Goal: Information Seeking & Learning: Learn about a topic

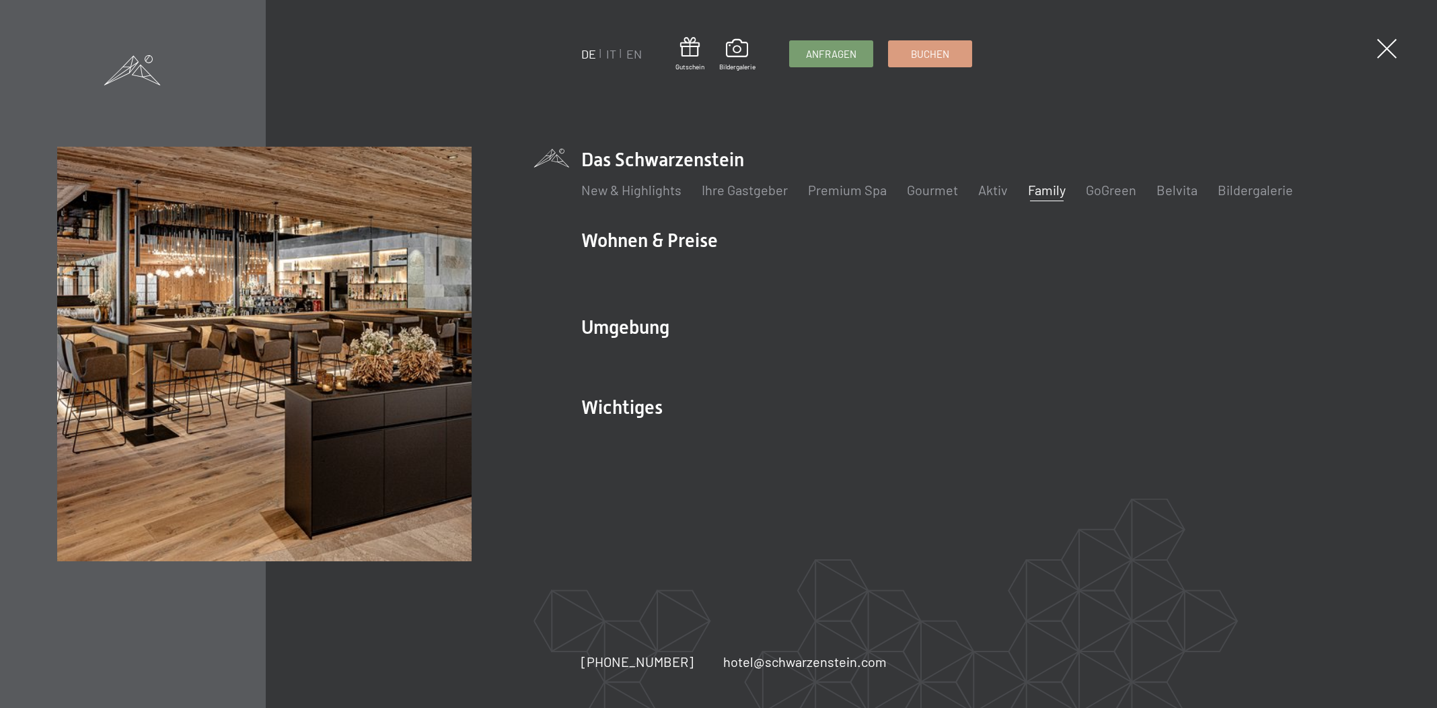
click at [1034, 184] on link "Family" at bounding box center [1047, 190] width 38 height 16
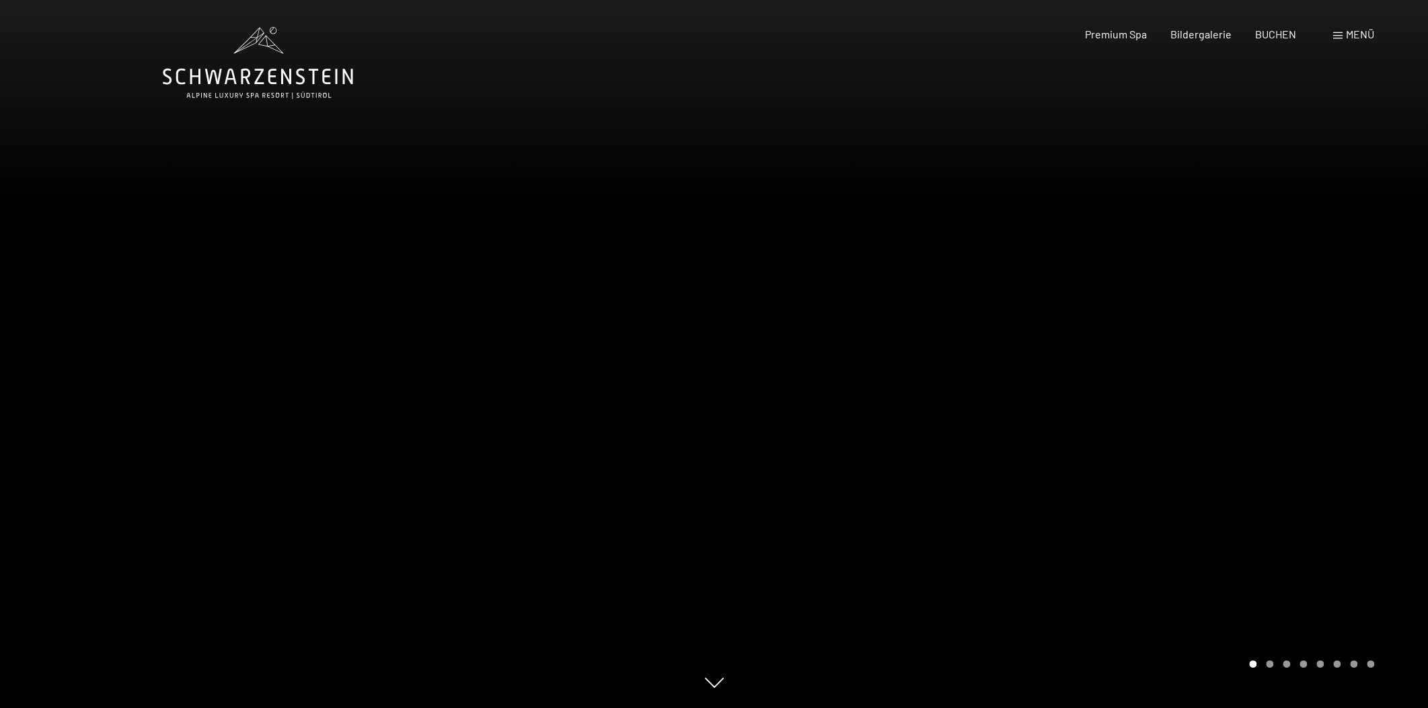
click at [1143, 370] on div at bounding box center [1072, 354] width 715 height 708
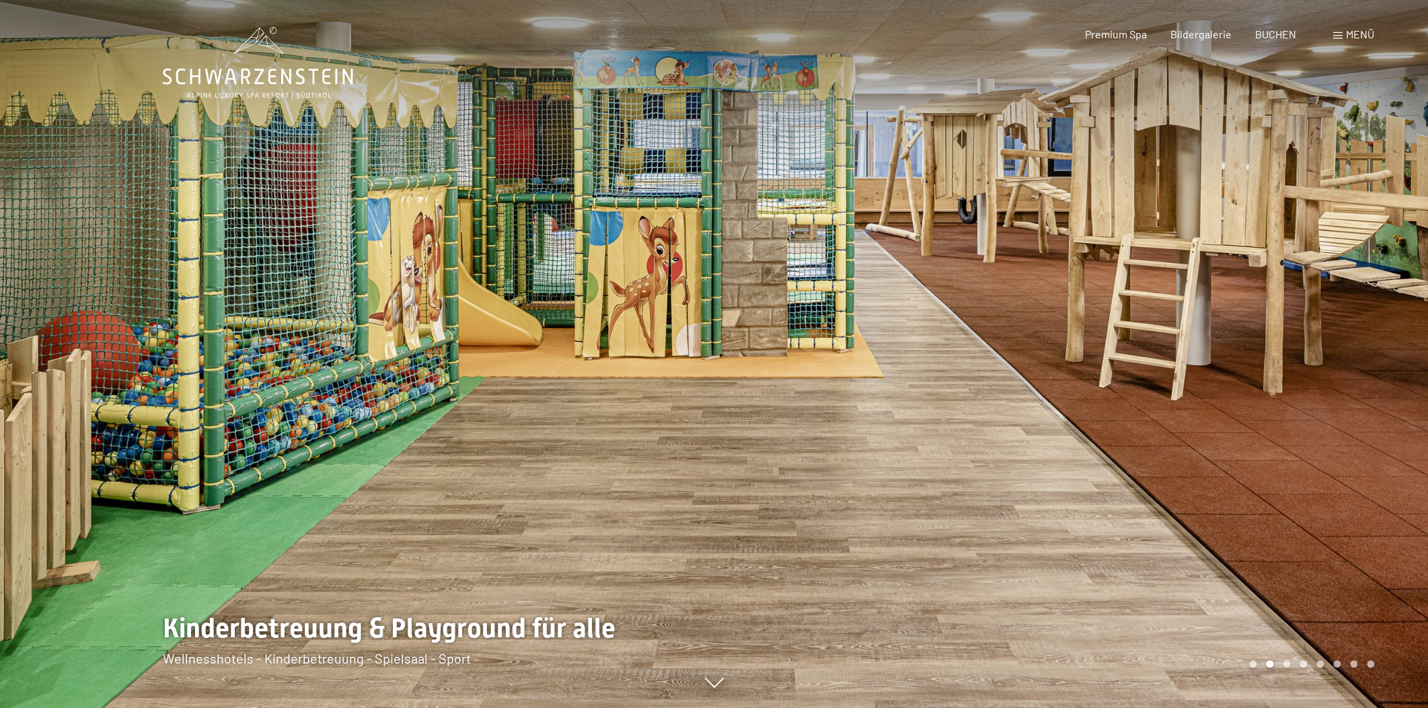
click at [1143, 370] on div at bounding box center [1072, 354] width 715 height 708
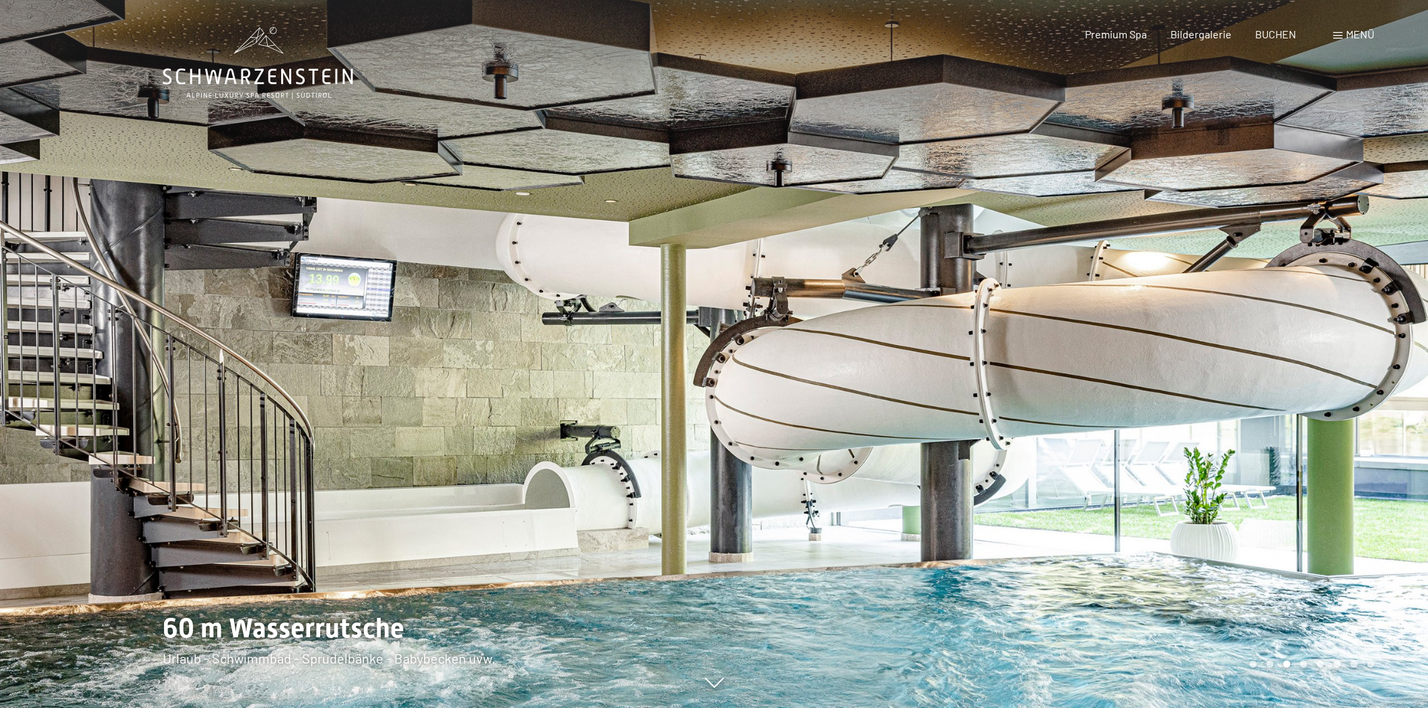
click at [1143, 370] on div at bounding box center [1072, 354] width 715 height 708
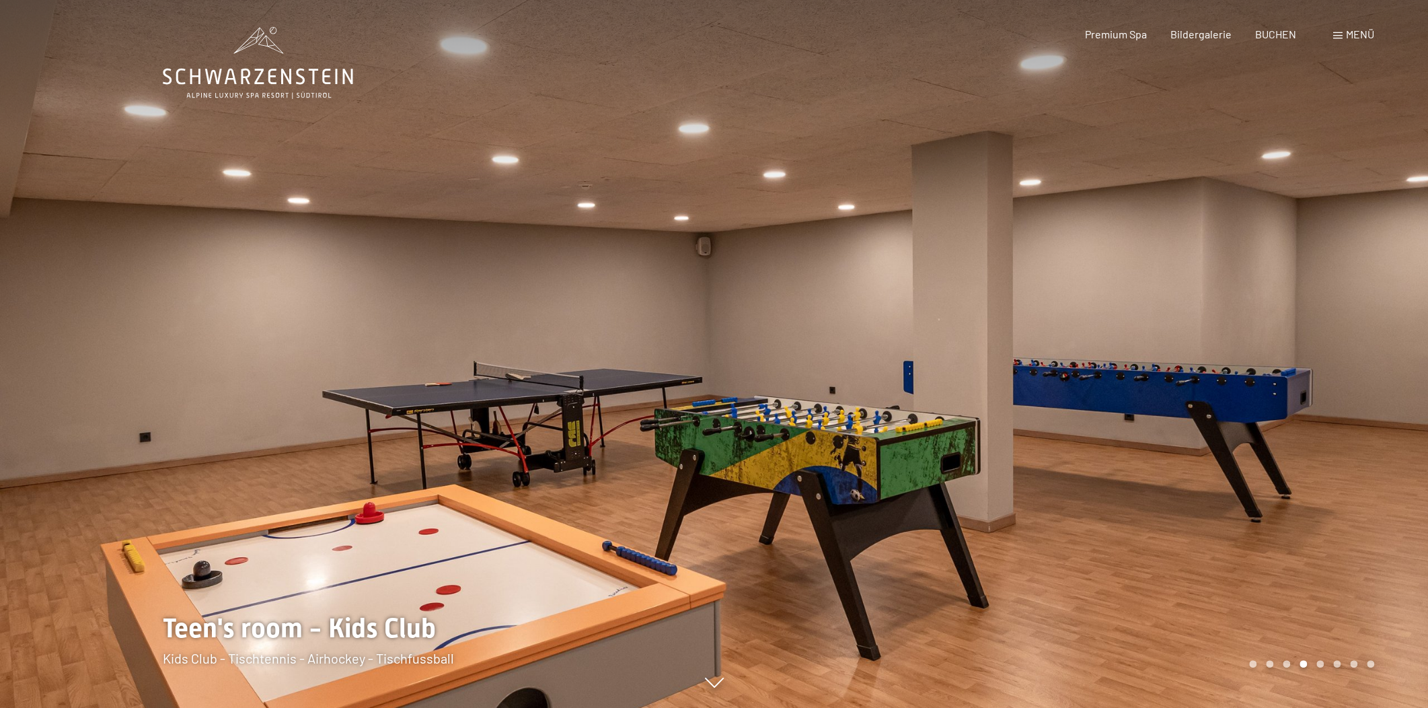
click at [1143, 370] on div at bounding box center [1072, 354] width 715 height 708
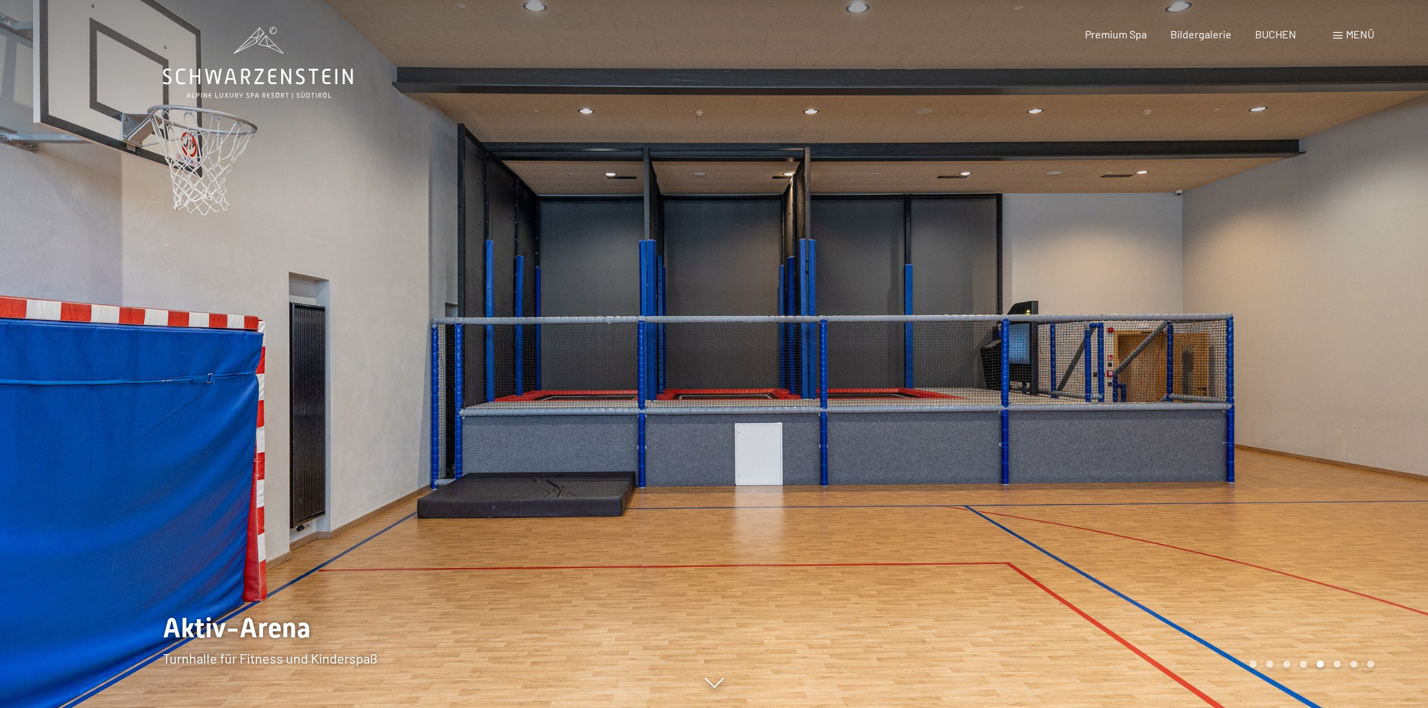
click at [1143, 370] on div at bounding box center [1072, 354] width 715 height 708
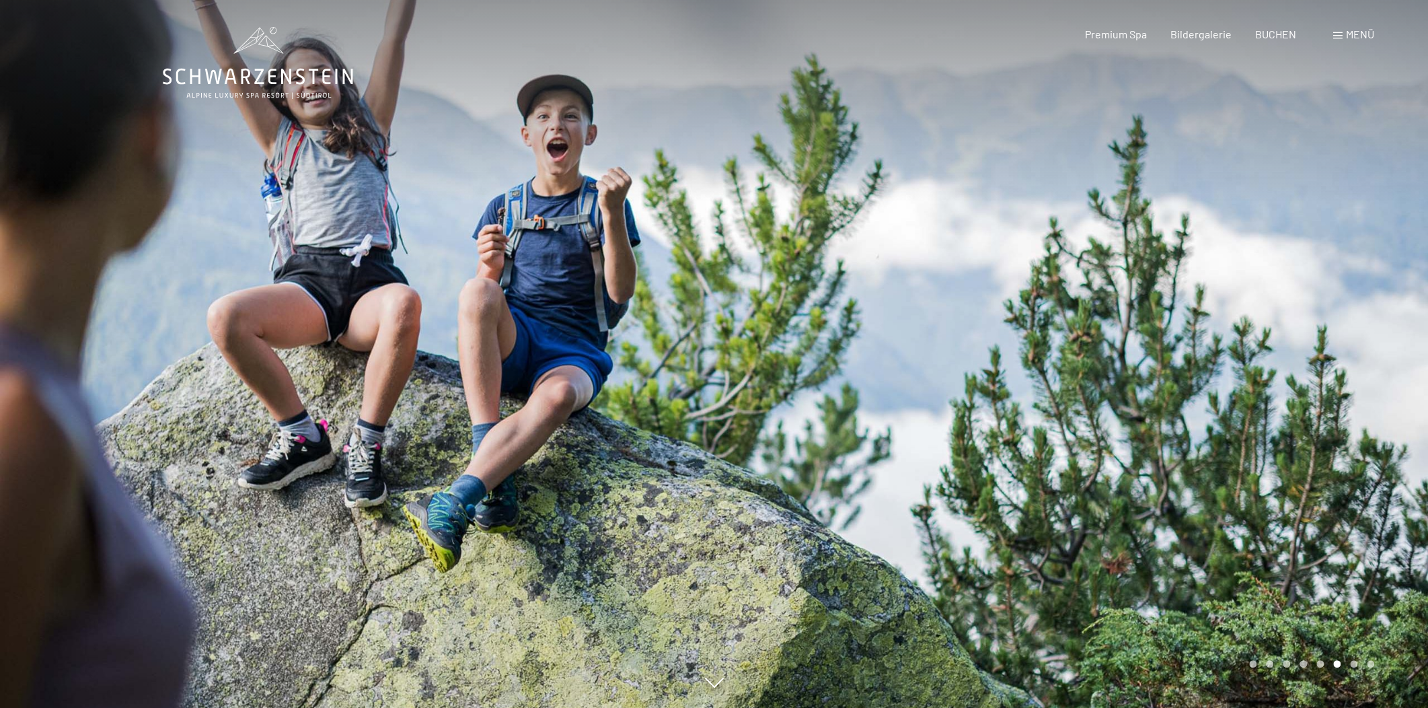
click at [180, 337] on div at bounding box center [357, 354] width 715 height 708
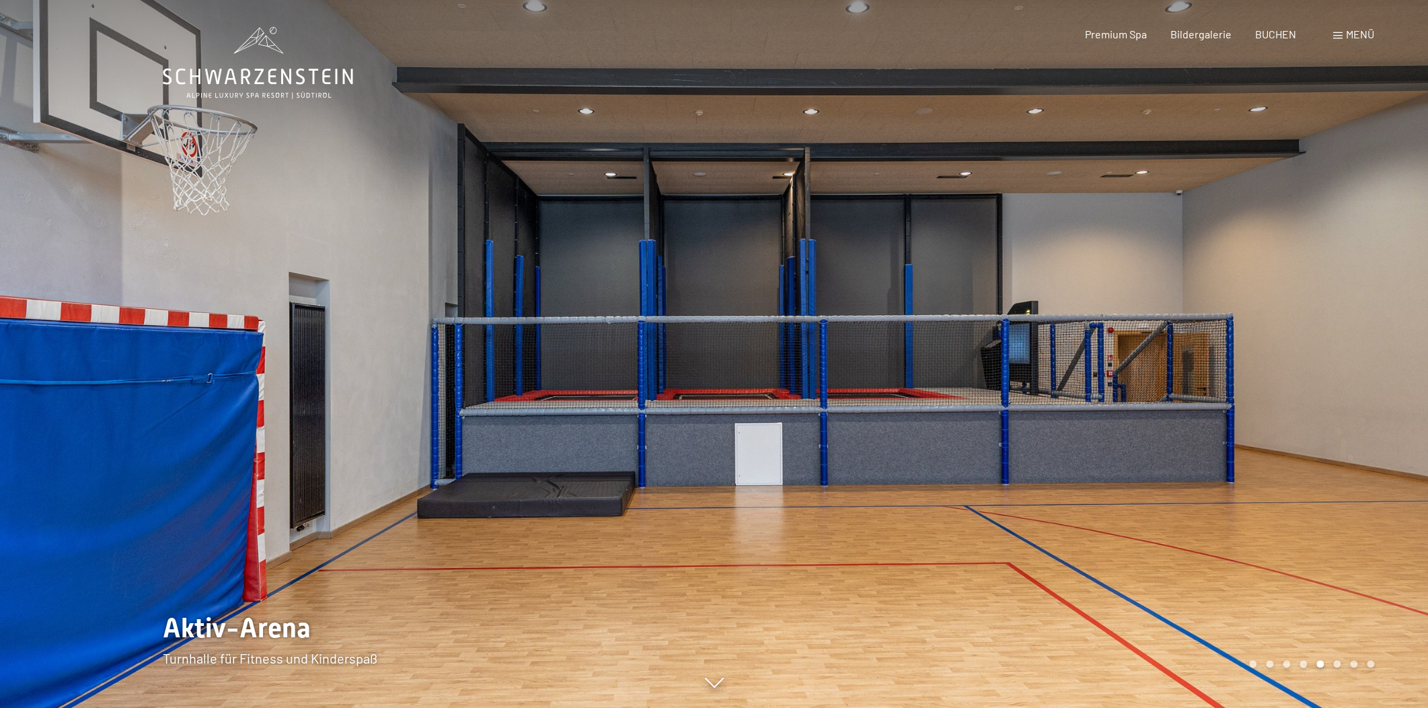
click at [1166, 389] on div at bounding box center [1072, 354] width 715 height 708
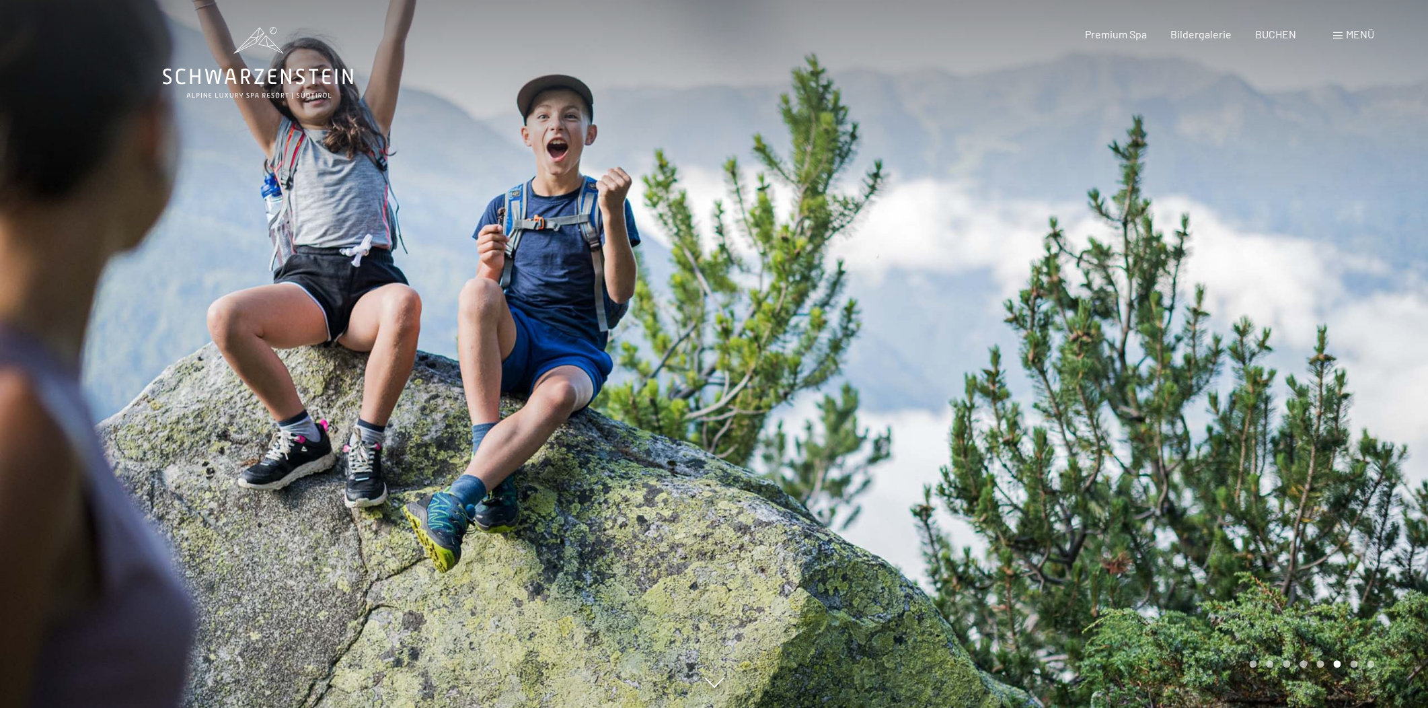
click at [1166, 389] on div at bounding box center [1072, 354] width 715 height 708
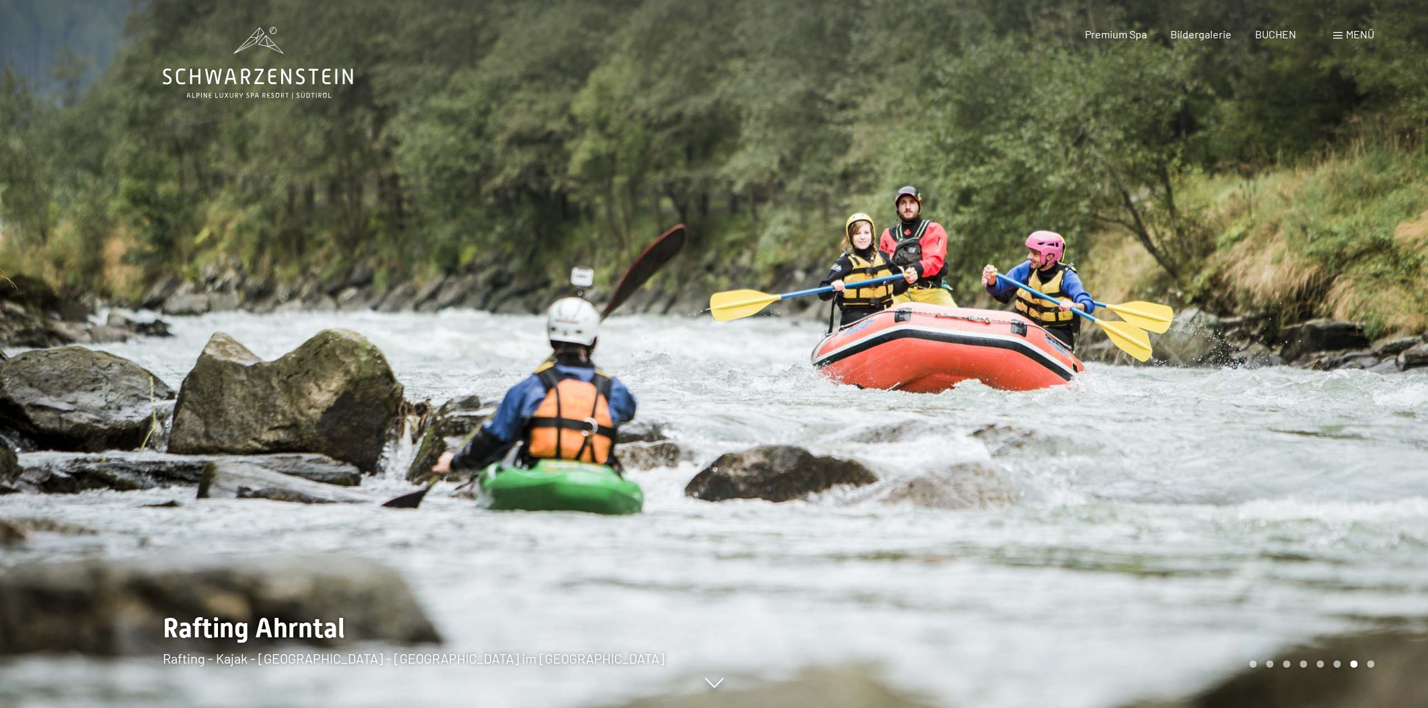
click at [1166, 389] on div at bounding box center [1072, 354] width 715 height 708
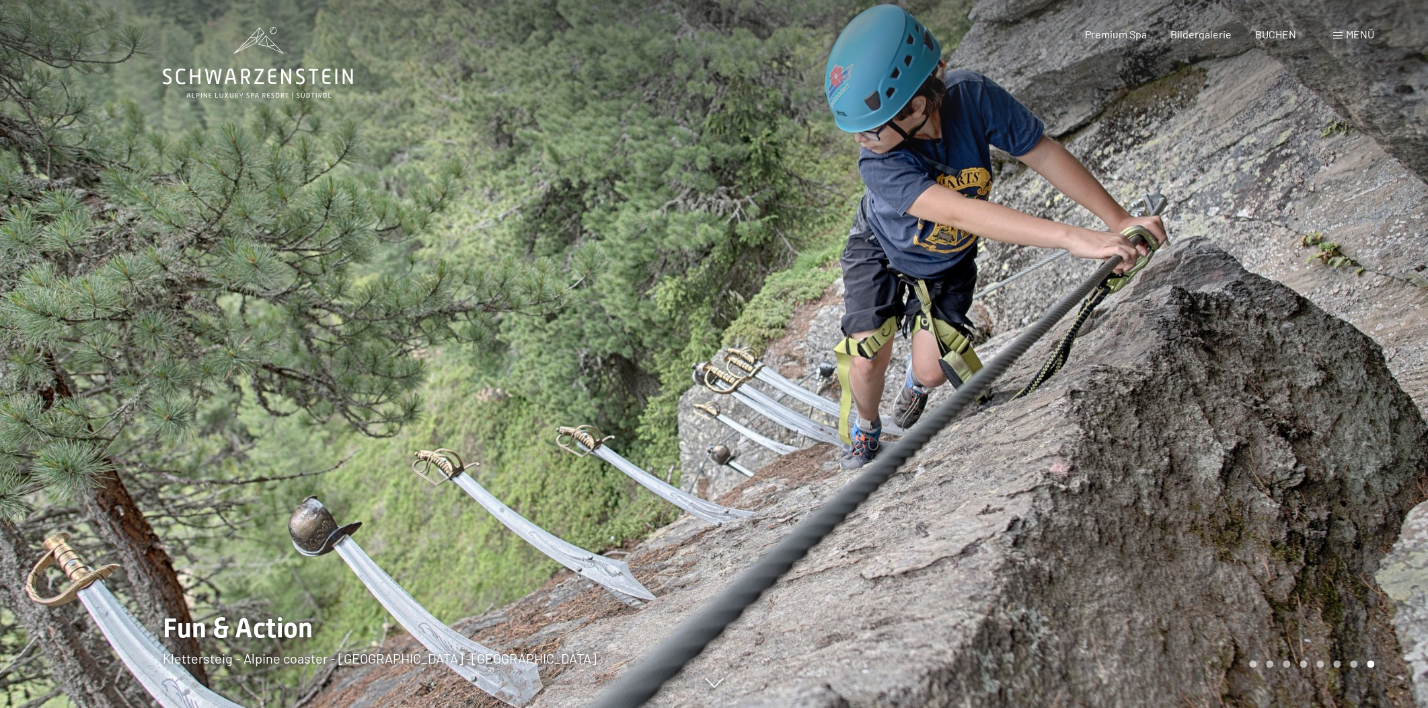
click at [1166, 389] on div at bounding box center [1072, 354] width 715 height 708
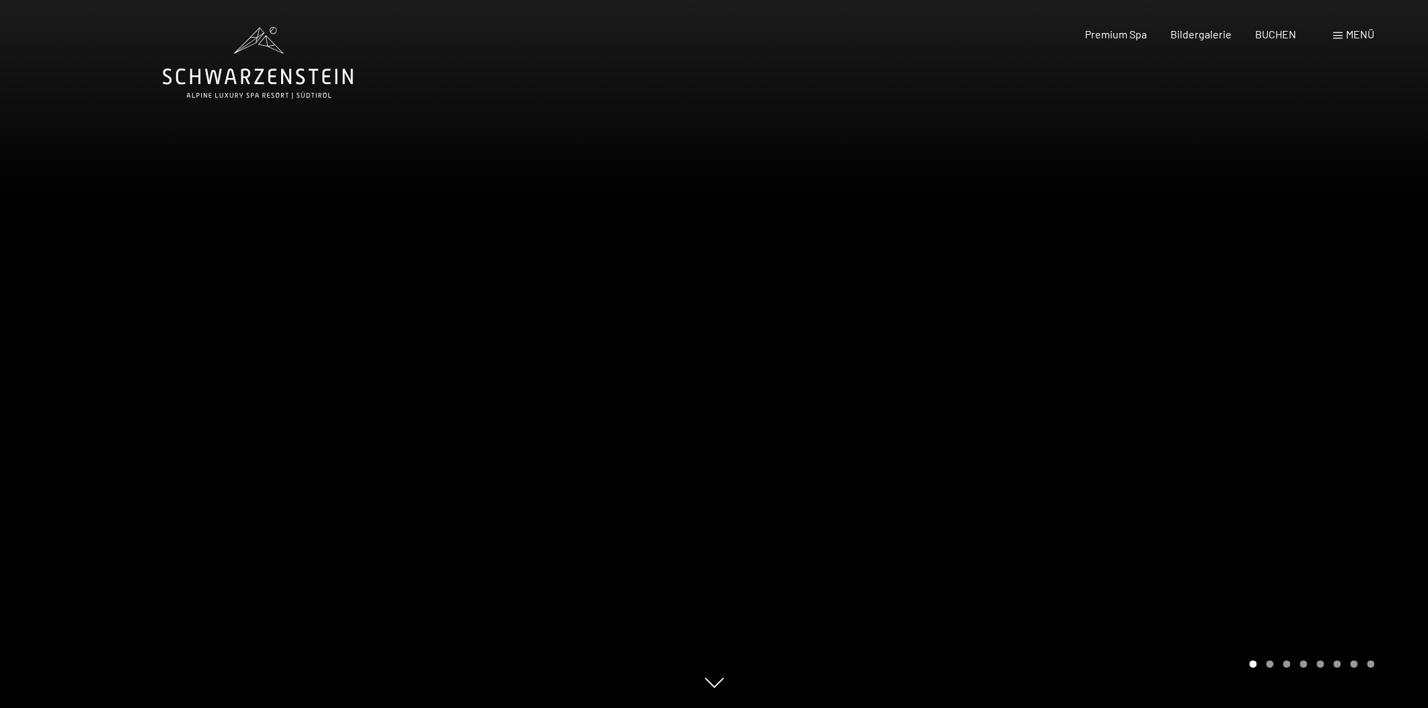
click at [1166, 389] on div at bounding box center [1072, 354] width 715 height 708
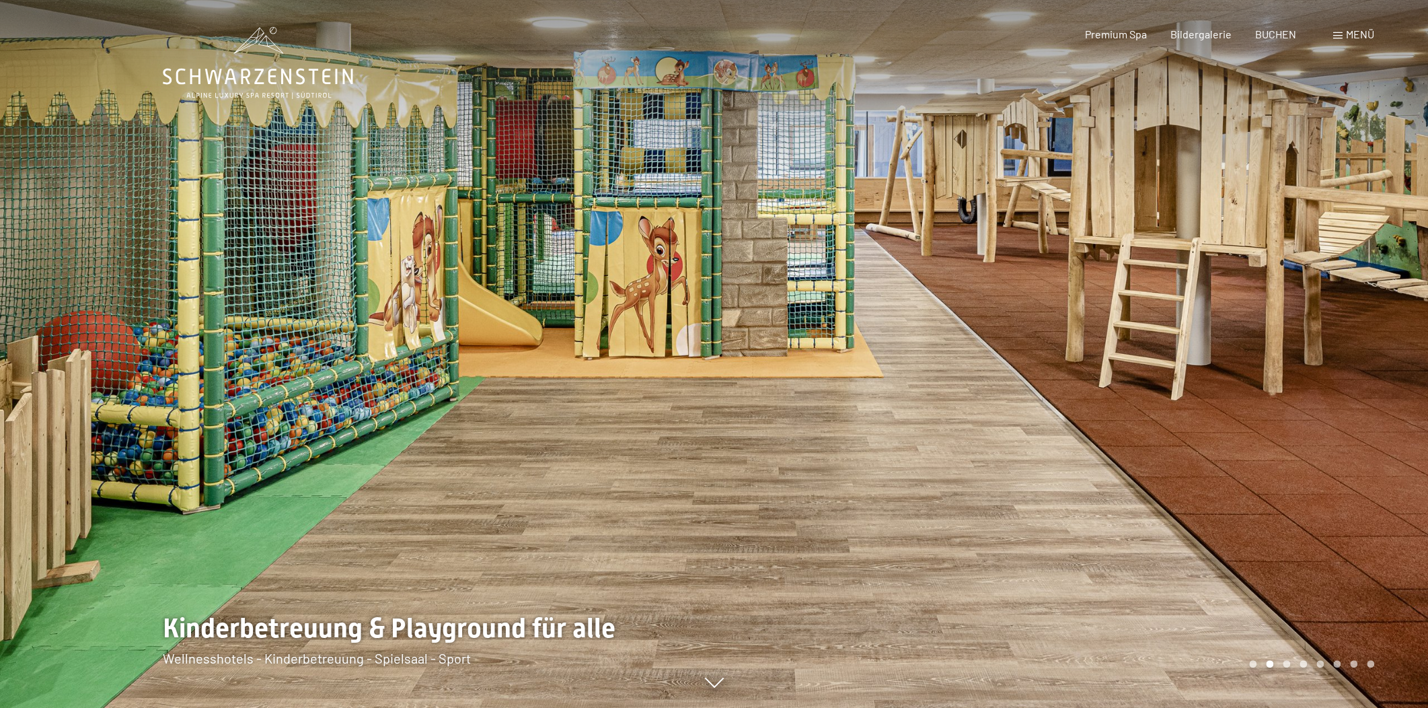
click at [1166, 389] on div at bounding box center [1072, 354] width 715 height 708
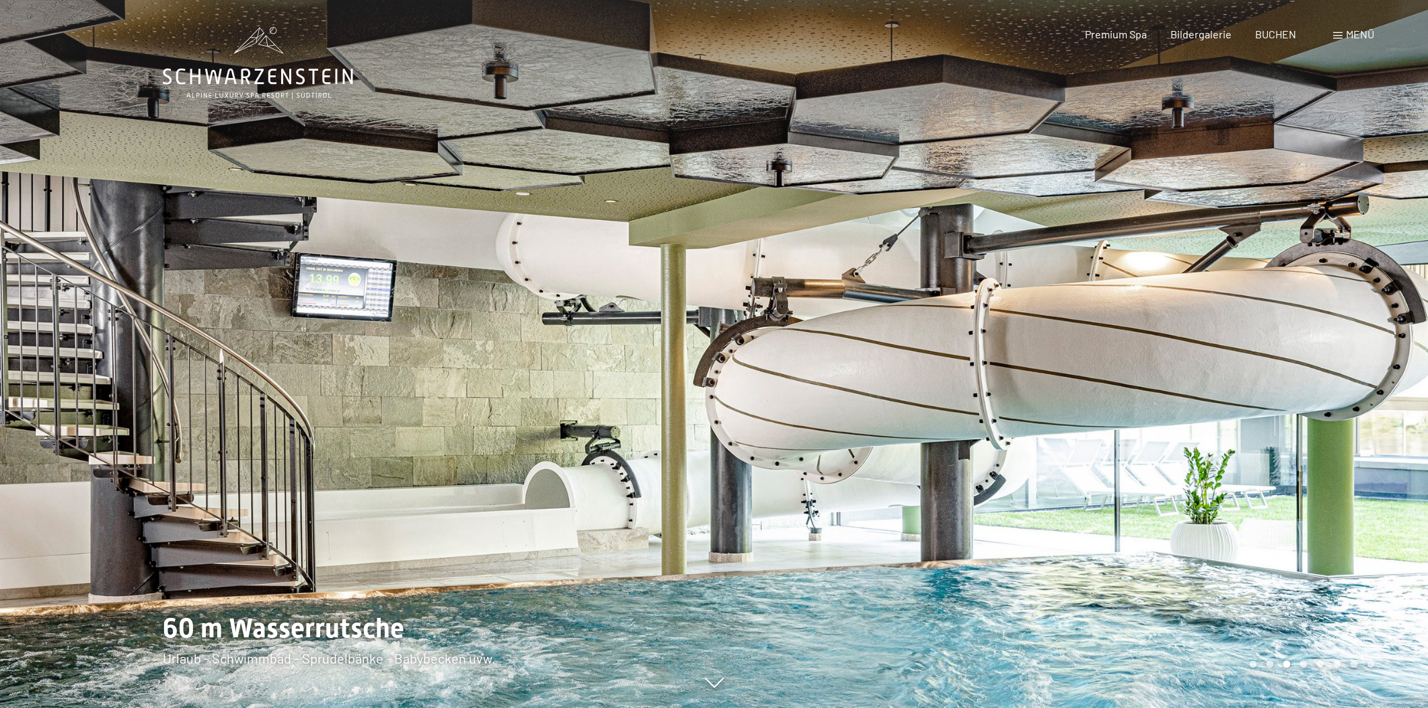
click at [1157, 386] on div at bounding box center [1072, 354] width 715 height 708
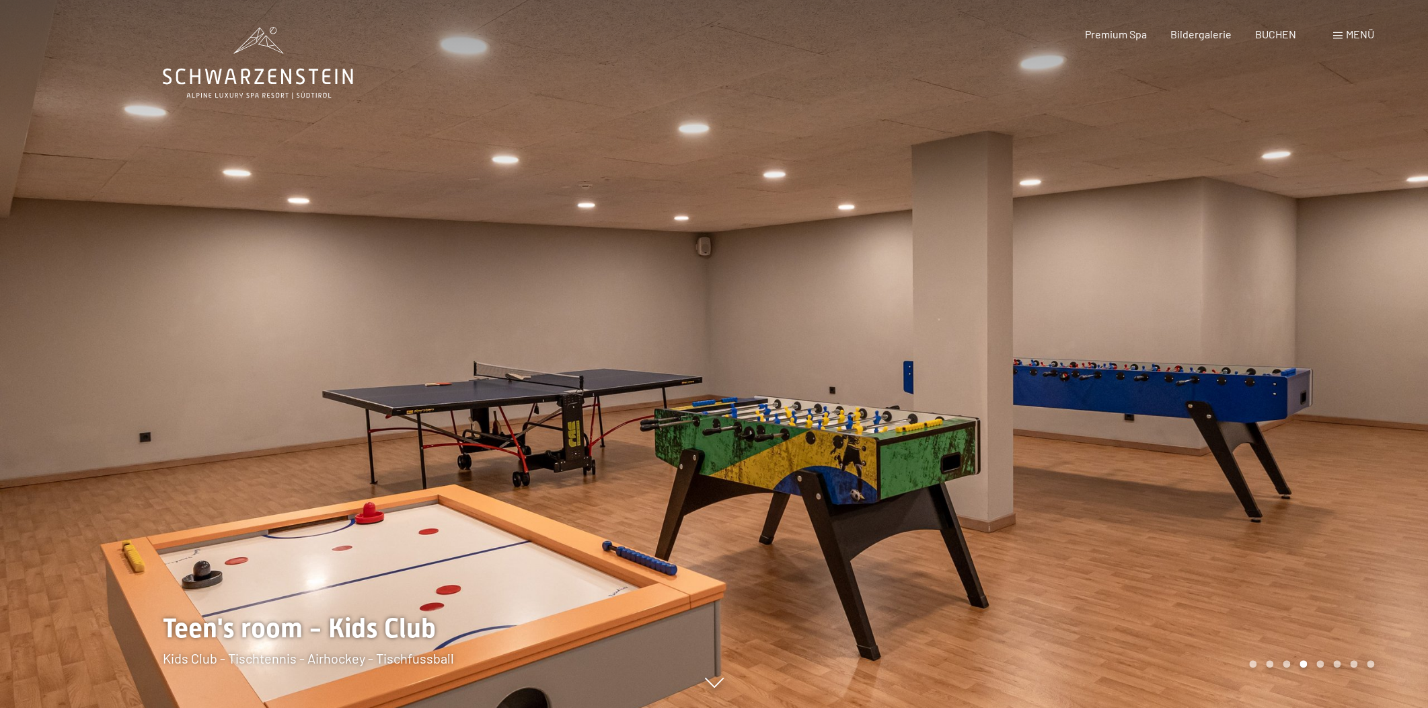
click at [132, 318] on div at bounding box center [357, 354] width 715 height 708
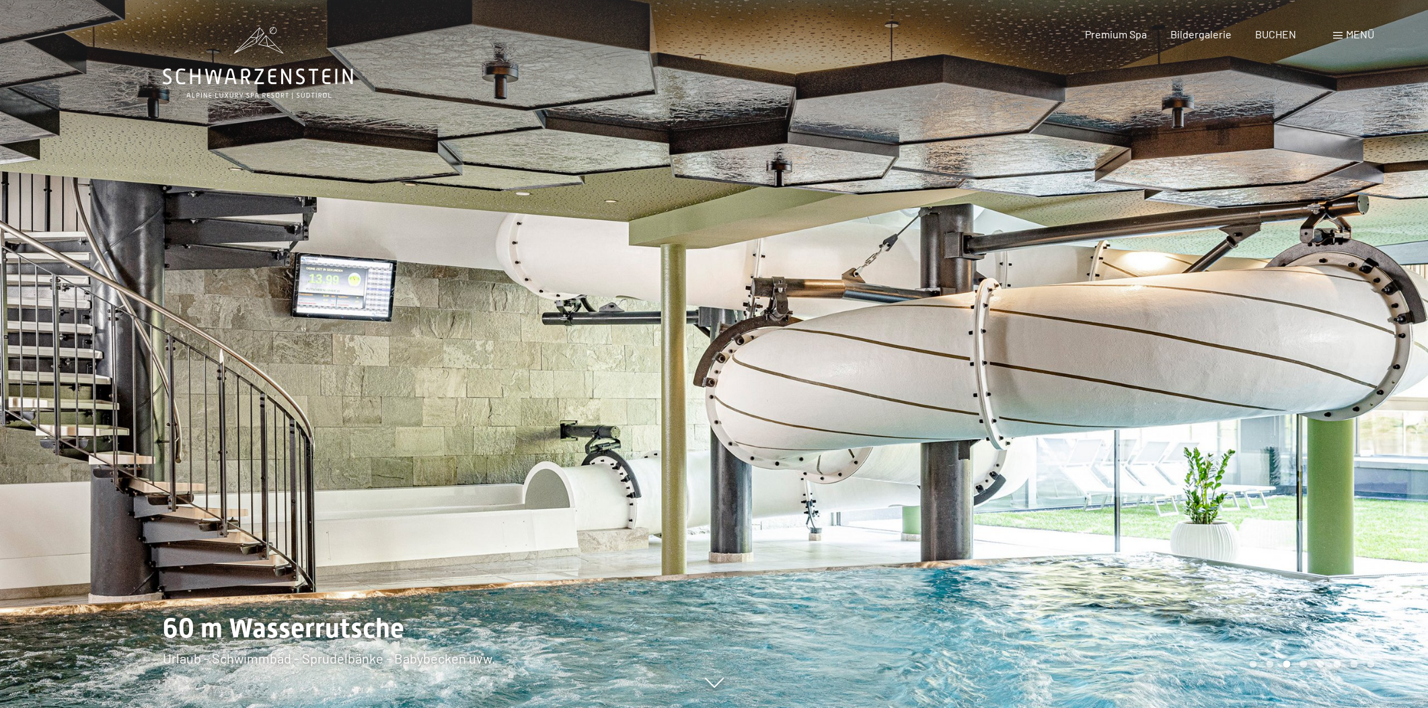
click at [132, 318] on div at bounding box center [357, 354] width 715 height 708
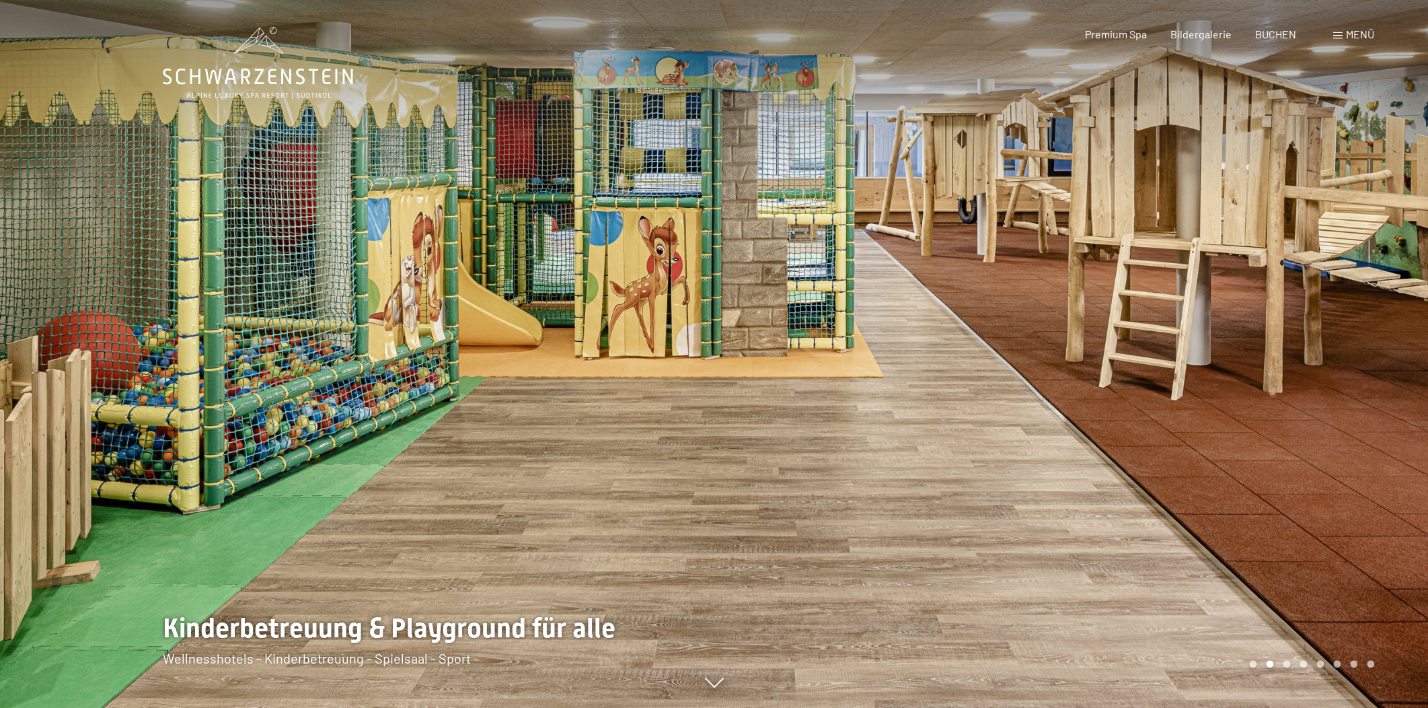
click at [132, 318] on div at bounding box center [357, 354] width 715 height 708
click at [1352, 37] on span "Menü" at bounding box center [1360, 34] width 28 height 13
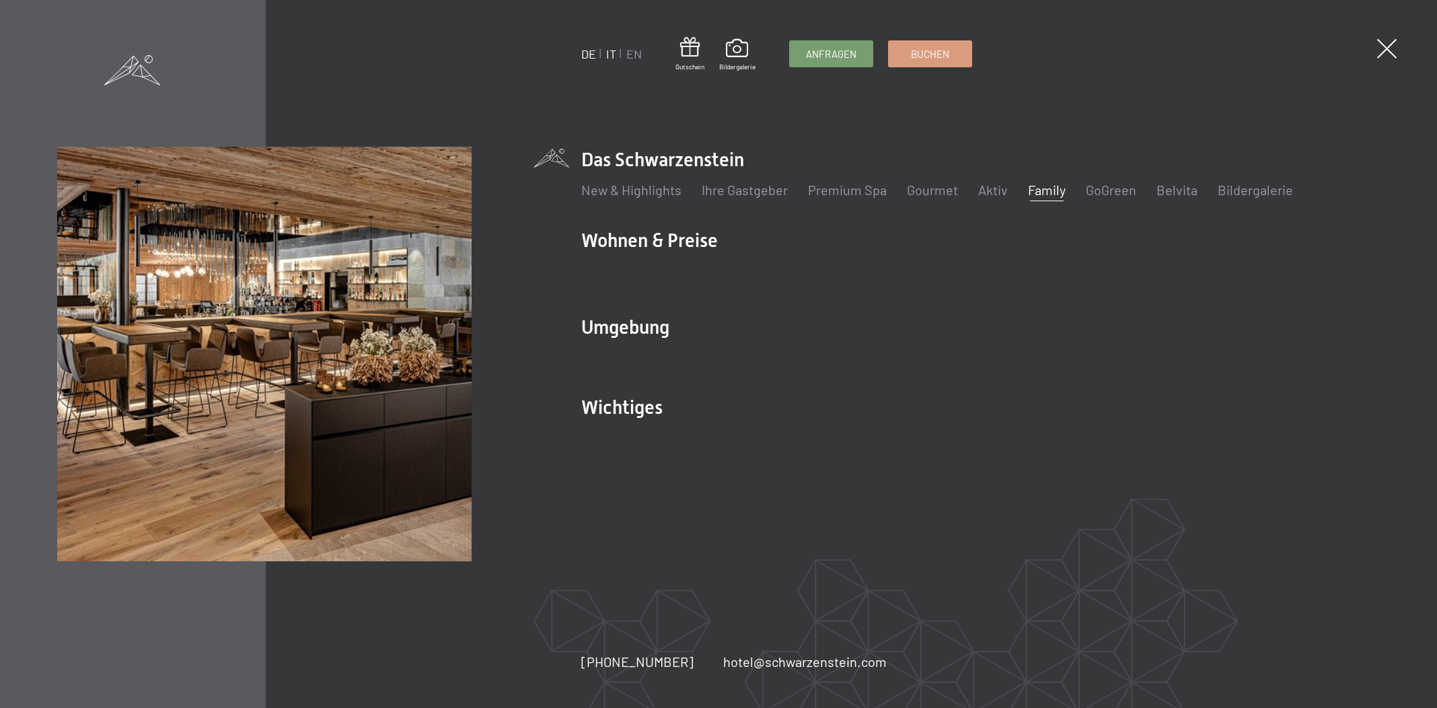
click at [610, 55] on link "IT" at bounding box center [611, 53] width 10 height 15
